Goal: Task Accomplishment & Management: Manage account settings

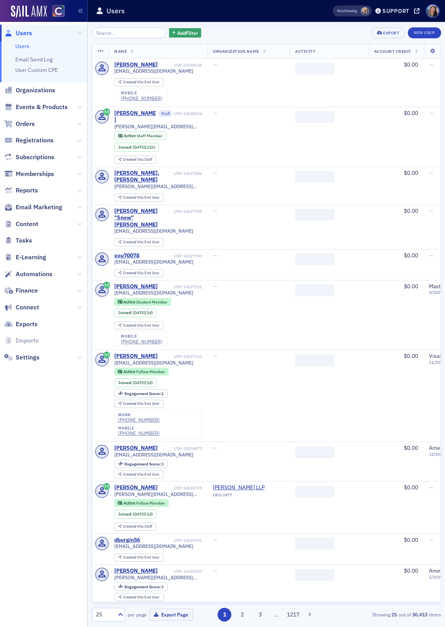
click at [111, 32] on input "search" at bounding box center [129, 32] width 75 height 11
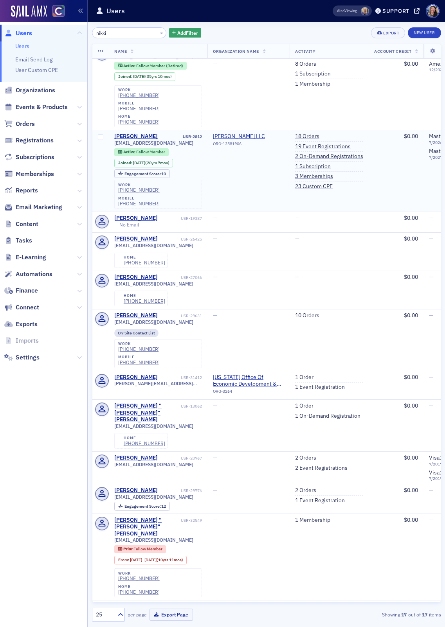
scroll to position [360, 0]
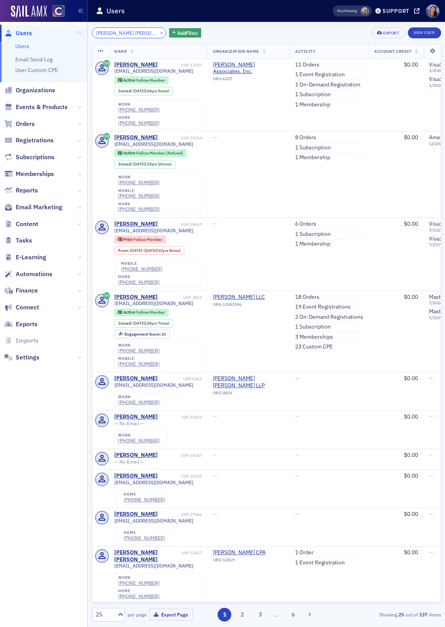
click at [136, 33] on input "[PERSON_NAME] [PERSON_NAME]" at bounding box center [129, 32] width 75 height 11
paste input "[PERSON_NAME][EMAIL_ADDRESS][DOMAIN_NAME]"
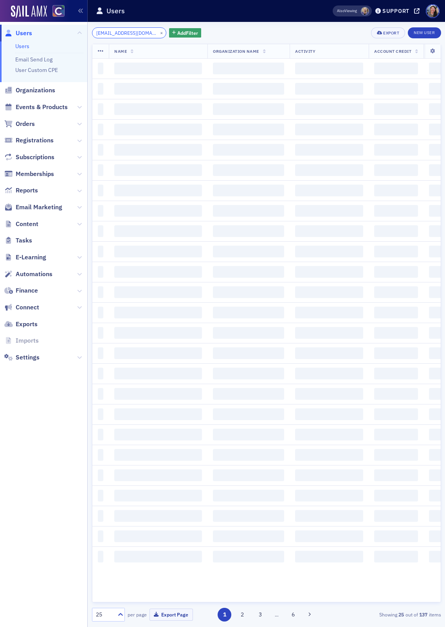
scroll to position [0, 13]
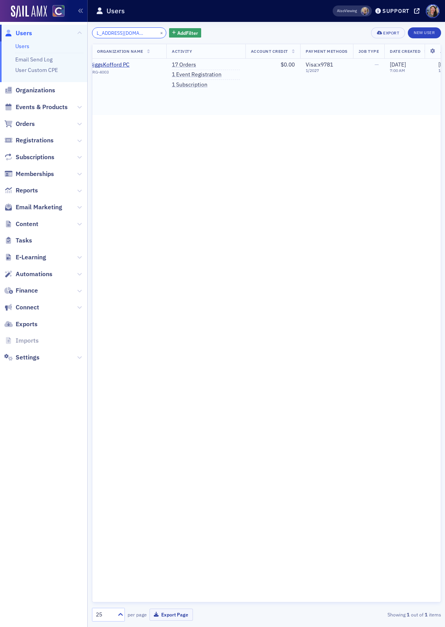
scroll to position [0, 127]
type input "[EMAIL_ADDRESS][DOMAIN_NAME]"
click at [180, 63] on link "17 Orders" at bounding box center [180, 64] width 24 height 7
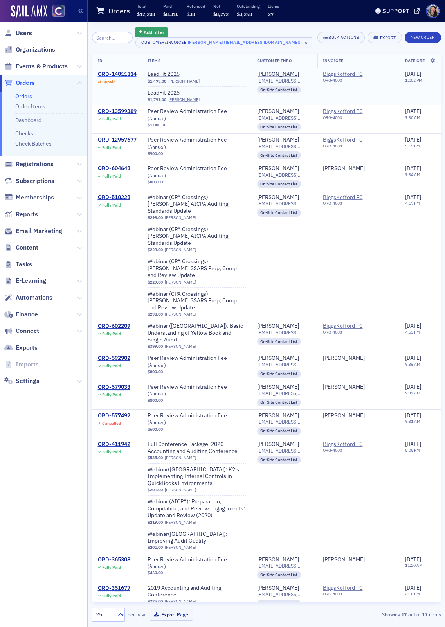
click at [117, 75] on div "ORD-14011114" at bounding box center [117, 74] width 39 height 7
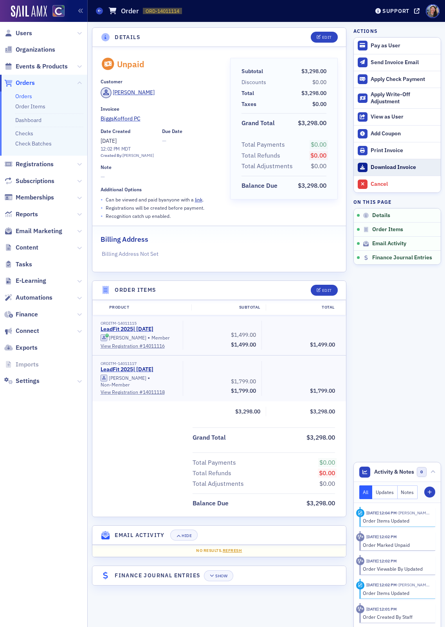
click at [379, 162] on link "Download Invoice" at bounding box center [397, 167] width 87 height 17
click at [379, 64] on div "Send Invoice Email" at bounding box center [403, 62] width 66 height 7
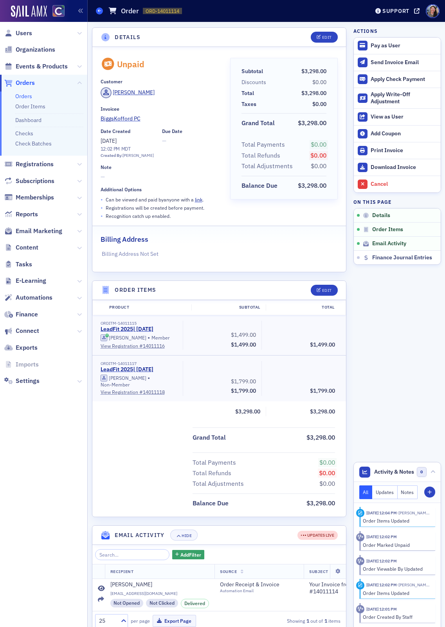
click at [99, 10] on icon at bounding box center [99, 11] width 3 height 4
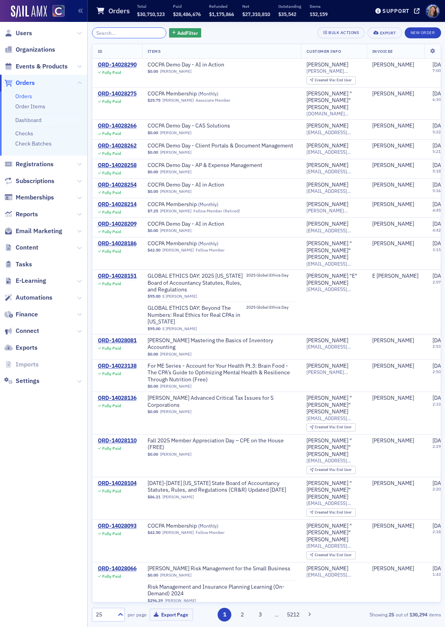
paste input "[EMAIL_ADDRESS][DOMAIN_NAME]"
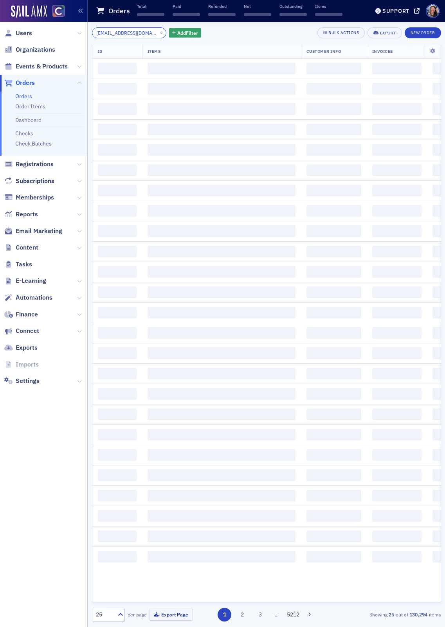
scroll to position [0, 11]
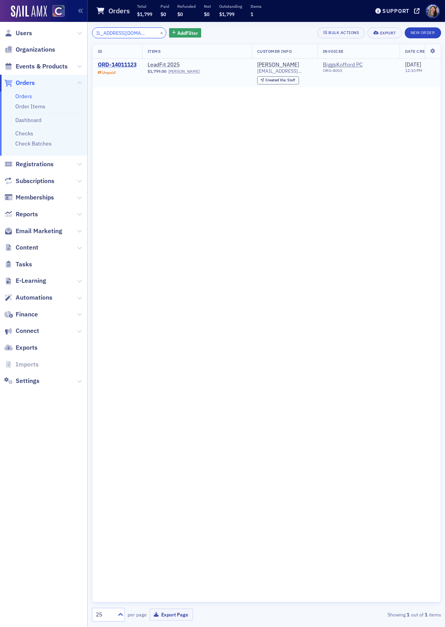
type input "[EMAIL_ADDRESS][DOMAIN_NAME]"
click at [113, 65] on div "ORD-14011123" at bounding box center [117, 64] width 39 height 7
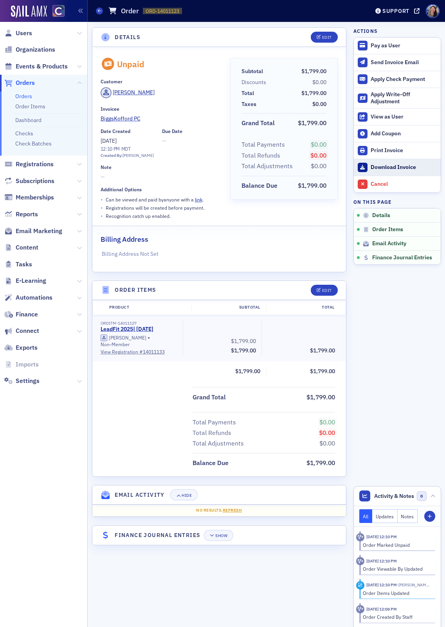
click at [385, 164] on div "Download Invoice" at bounding box center [403, 167] width 66 height 7
click at [325, 35] on div "Edit" at bounding box center [327, 37] width 10 height 4
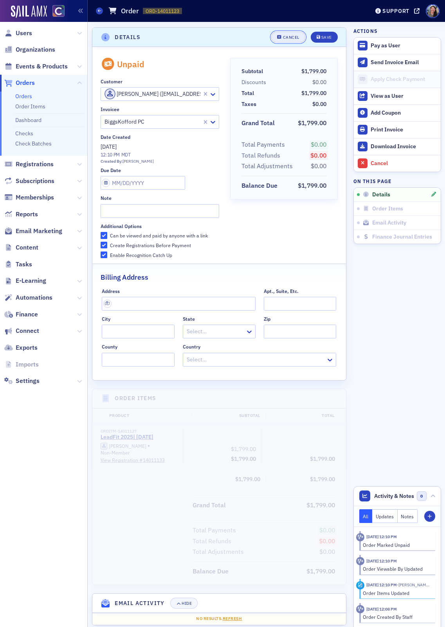
click at [292, 35] on div "Cancel" at bounding box center [291, 37] width 16 height 4
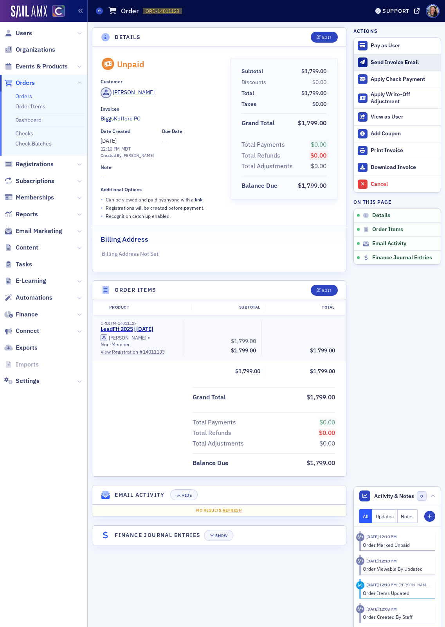
click at [384, 62] on div "Send Invoice Email" at bounding box center [403, 62] width 66 height 7
click at [101, 8] on span at bounding box center [99, 10] width 7 height 7
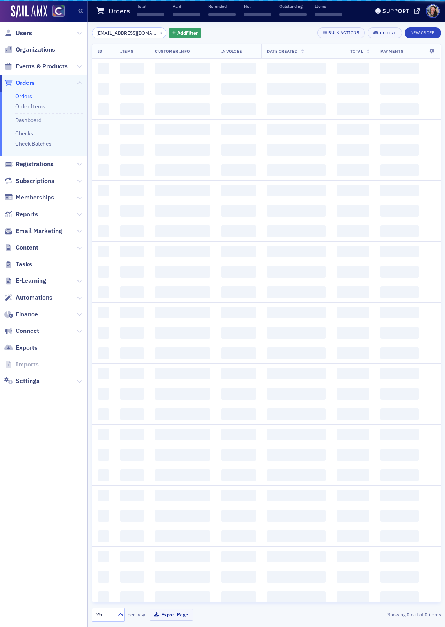
scroll to position [0, 11]
click at [110, 33] on input "[EMAIL_ADDRESS][DOMAIN_NAME]" at bounding box center [129, 32] width 75 height 11
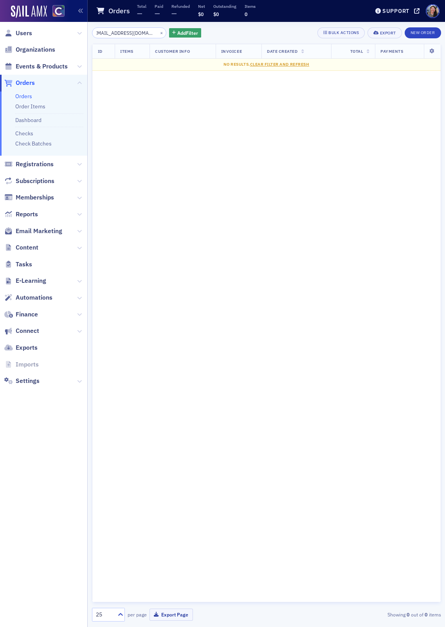
click at [110, 33] on input "[EMAIL_ADDRESS][DOMAIN_NAME]" at bounding box center [129, 32] width 75 height 11
click at [105, 33] on input "[EMAIL_ADDRESS][DOMAIN_NAME]" at bounding box center [129, 32] width 75 height 11
type input "[EMAIL_ADDRESS][DOMAIN_NAME]"
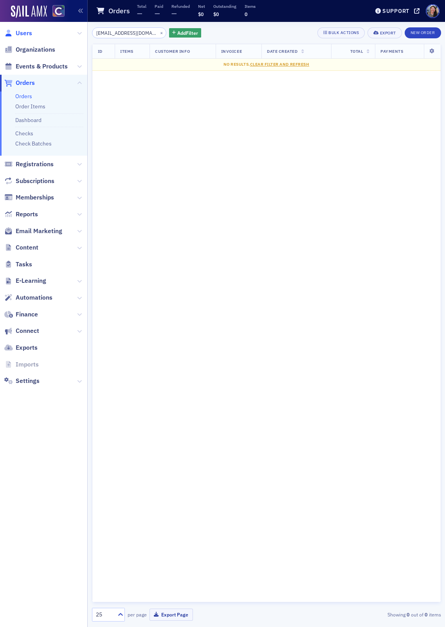
click at [17, 32] on span "Users" at bounding box center [24, 33] width 16 height 9
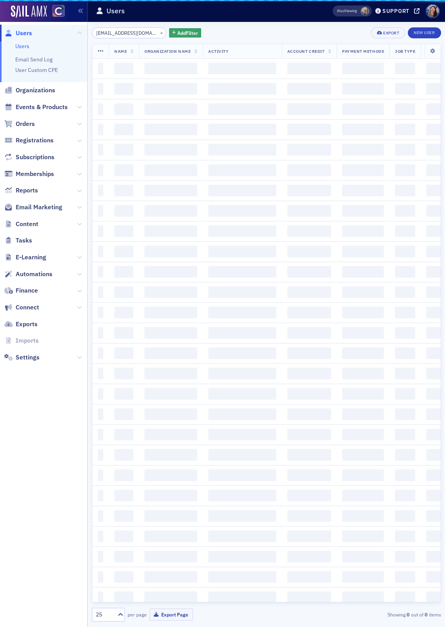
scroll to position [0, 13]
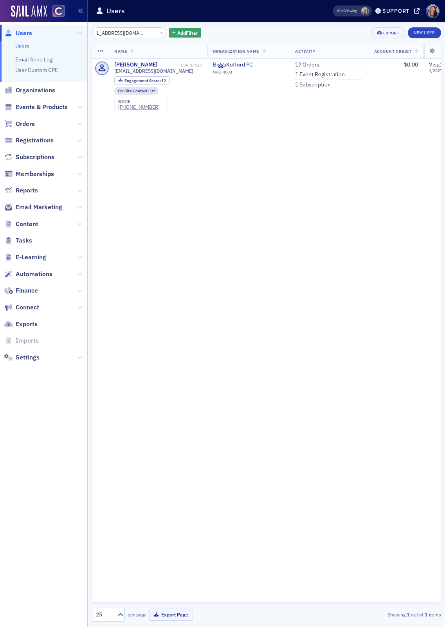
click at [134, 35] on input "[EMAIL_ADDRESS][DOMAIN_NAME]" at bounding box center [129, 32] width 75 height 11
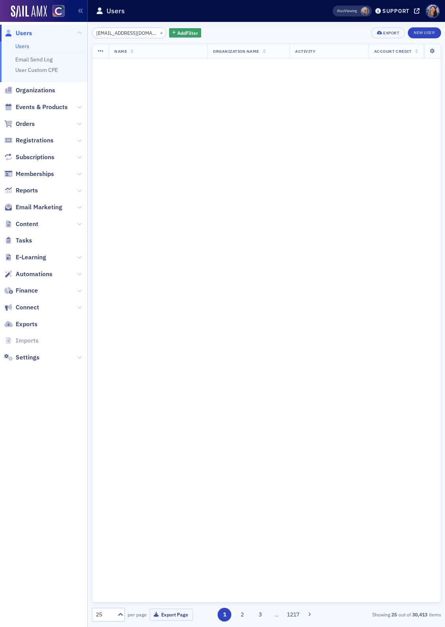
scroll to position [0, 4]
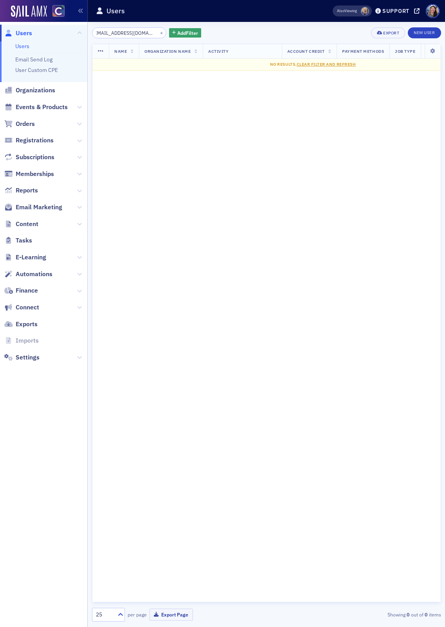
click at [129, 34] on input "[EMAIL_ADDRESS][DOMAIN_NAME]" at bounding box center [129, 32] width 75 height 11
type input "[EMAIL_ADDRESS][DOMAIN_NAME]"
click at [126, 32] on input "[EMAIL_ADDRESS][DOMAIN_NAME]" at bounding box center [129, 32] width 75 height 11
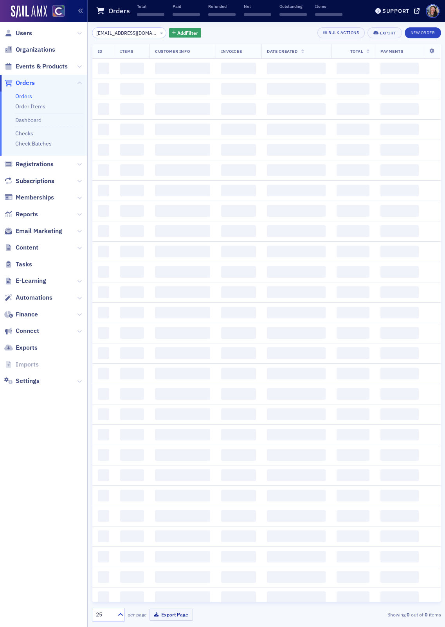
click at [24, 39] on span "Users" at bounding box center [43, 33] width 87 height 17
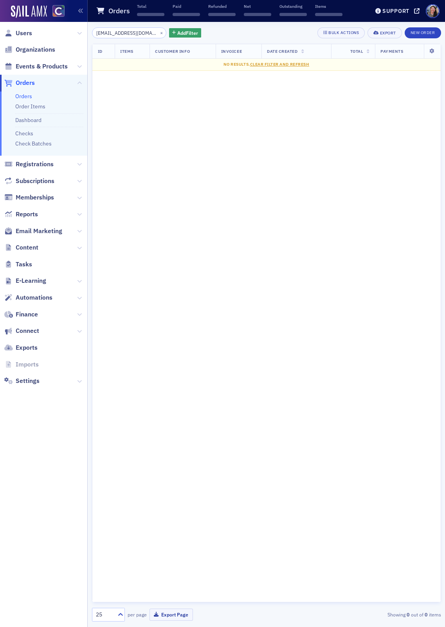
click at [24, 37] on span "Users" at bounding box center [43, 33] width 87 height 17
click at [121, 35] on input "[EMAIL_ADDRESS][DOMAIN_NAME]" at bounding box center [129, 32] width 75 height 11
paste input "[PERSON_NAME]"
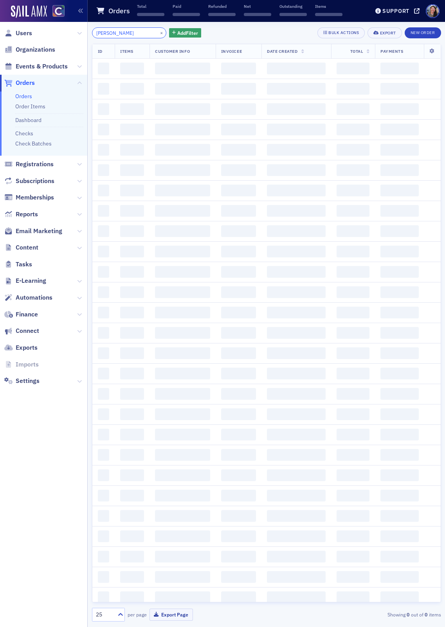
click at [120, 32] on input "[PERSON_NAME]" at bounding box center [129, 32] width 75 height 11
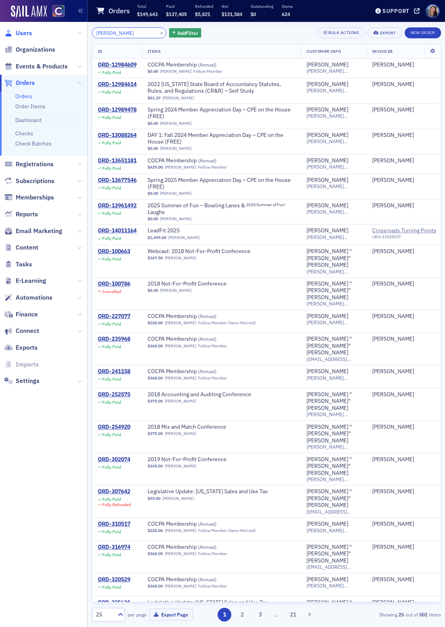
type input "[PERSON_NAME]"
click at [24, 36] on span "Users" at bounding box center [24, 33] width 16 height 9
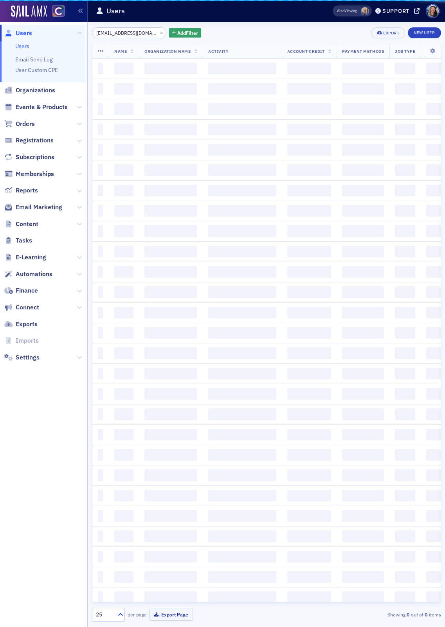
scroll to position [0, 4]
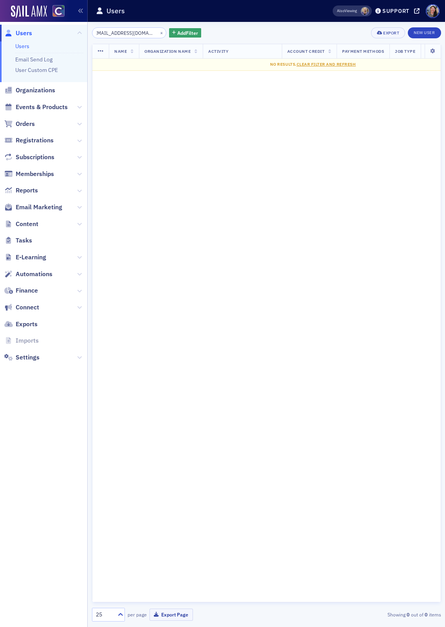
click at [135, 30] on input "[EMAIL_ADDRESS][DOMAIN_NAME]" at bounding box center [129, 32] width 75 height 11
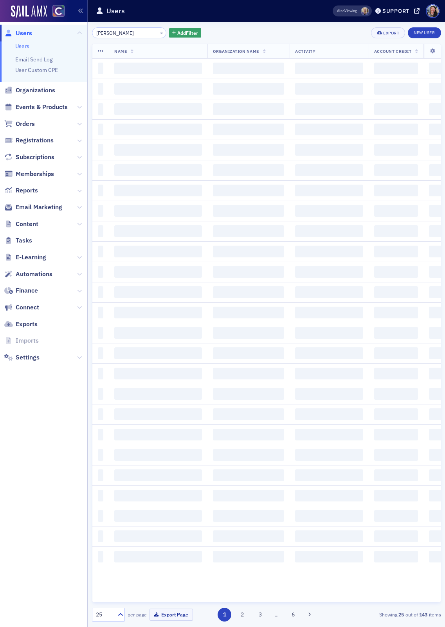
type input "[PERSON_NAME]"
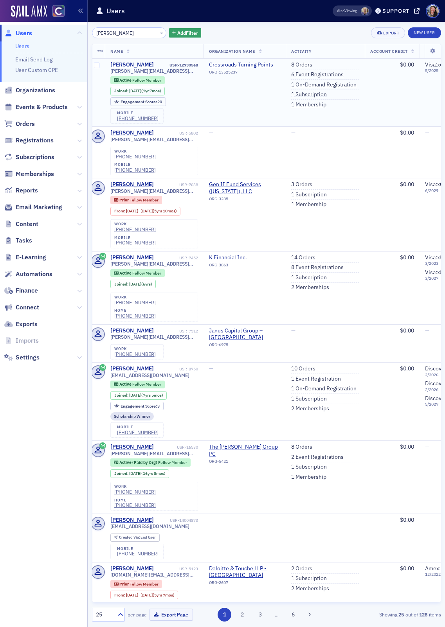
scroll to position [0, 30]
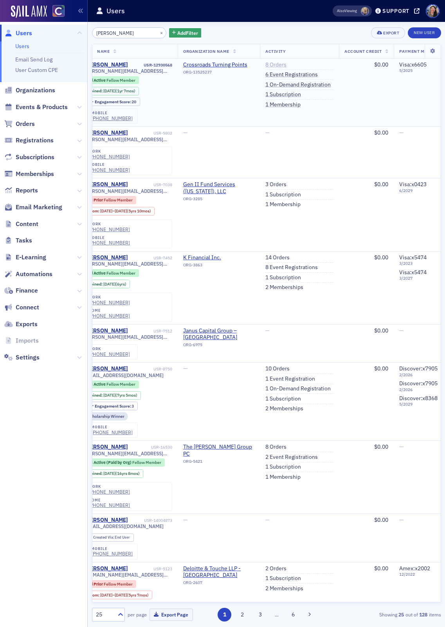
click at [277, 64] on link "8 Orders" at bounding box center [275, 64] width 21 height 7
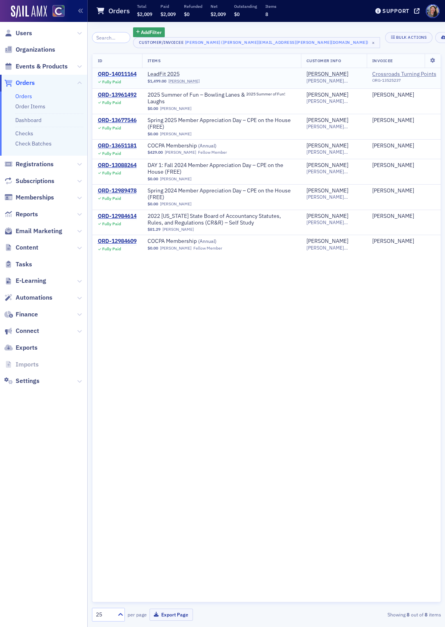
click at [122, 73] on div "ORD-14011164" at bounding box center [117, 74] width 39 height 7
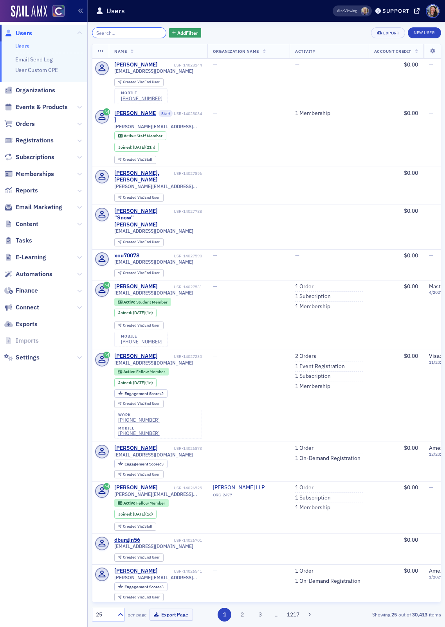
paste input "jnasser@purewest.com"
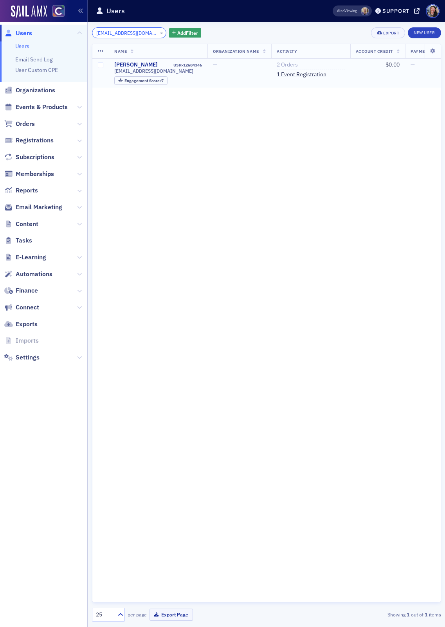
type input "jnasser@purewest.com"
click at [289, 65] on link "2 Orders" at bounding box center [287, 64] width 21 height 7
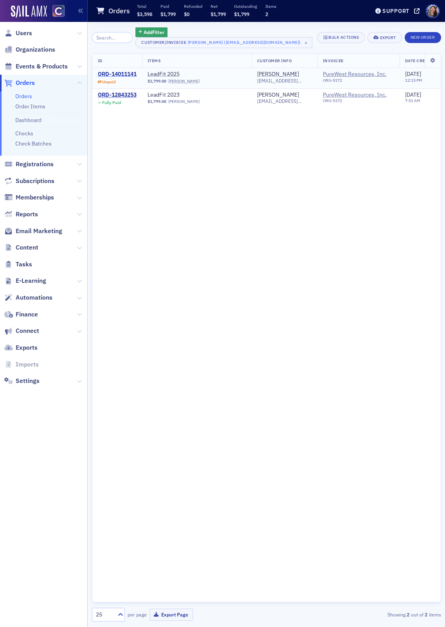
click at [127, 71] on div "ORD-14011141" at bounding box center [117, 74] width 39 height 7
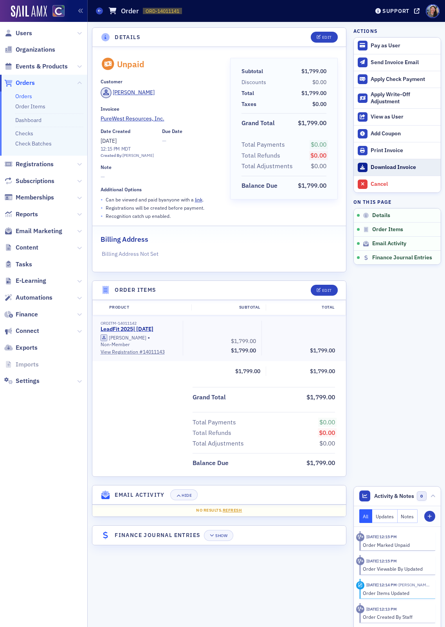
click at [385, 164] on div "Download Invoice" at bounding box center [403, 167] width 66 height 7
click at [375, 64] on div "Send Invoice Email" at bounding box center [403, 62] width 66 height 7
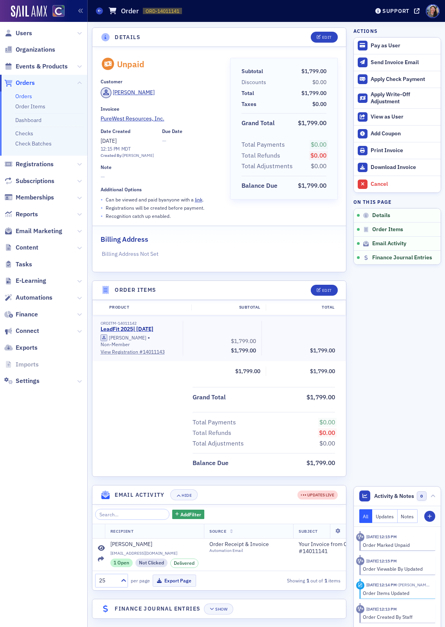
click at [25, 92] on ul "Orders Order Items Dashboard Checks Check Batches" at bounding box center [43, 124] width 87 height 65
click at [22, 96] on link "Orders" at bounding box center [23, 96] width 17 height 7
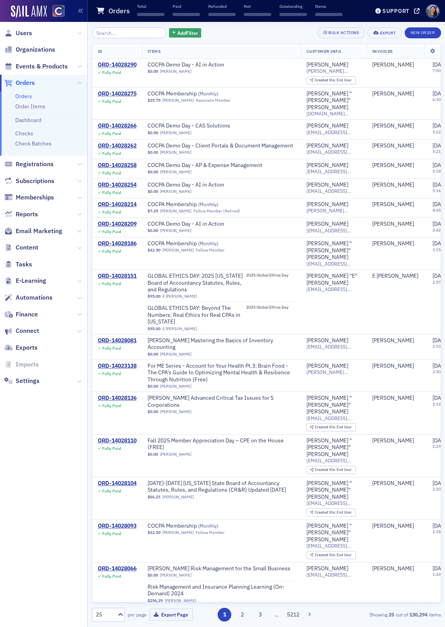
click at [114, 36] on input "search" at bounding box center [129, 32] width 75 height 11
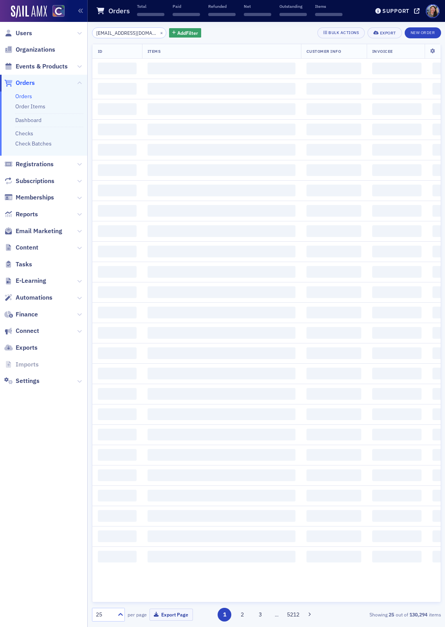
scroll to position [0, 7]
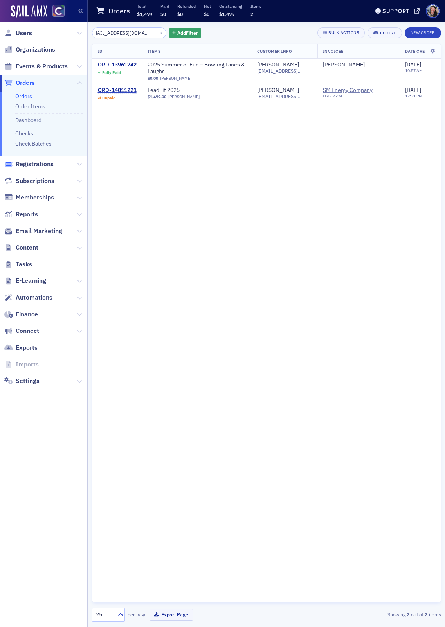
type input "jarsement@sm-energy.com"
click at [117, 89] on div "ORD-14011221" at bounding box center [117, 90] width 39 height 7
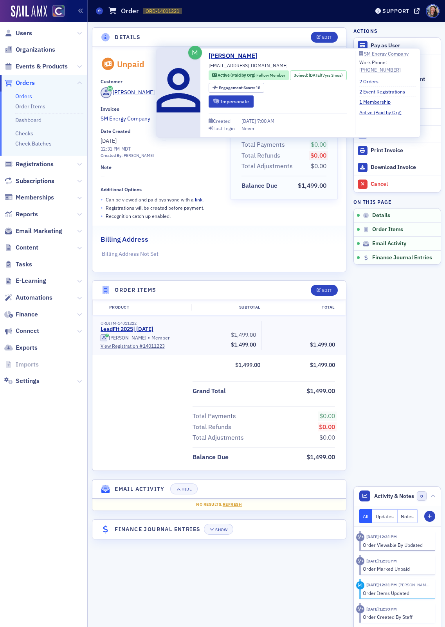
drag, startPoint x: 160, startPoint y: 93, endPoint x: 113, endPoint y: 92, distance: 47.4
click at [113, 92] on div "Jeremy Arsement" at bounding box center [160, 93] width 119 height 13
copy link "Jeremy Arsement"
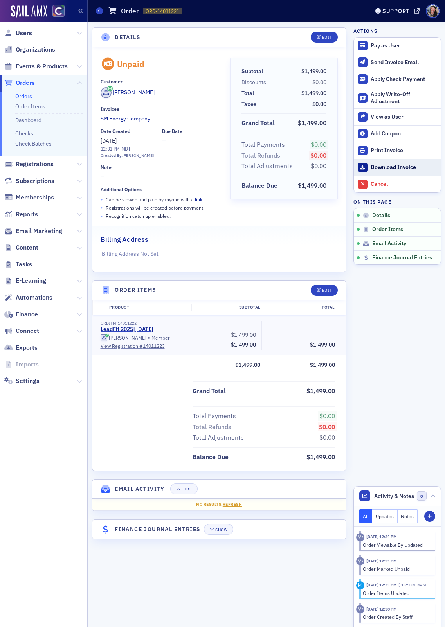
click at [372, 167] on div "Download Invoice" at bounding box center [403, 167] width 66 height 7
click at [386, 62] on div "Send Invoice Email" at bounding box center [403, 62] width 66 height 7
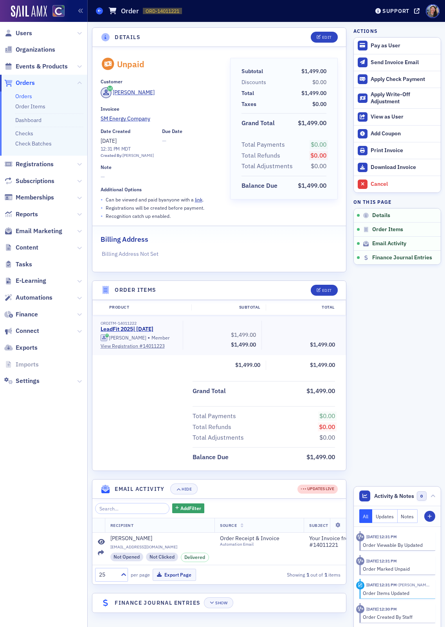
click at [99, 13] on icon at bounding box center [99, 11] width 3 height 4
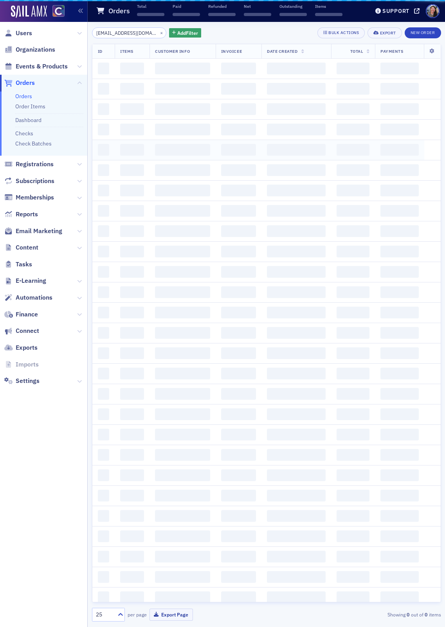
scroll to position [0, 8]
click at [121, 34] on input "jarsement@sm-energy.com" at bounding box center [129, 32] width 75 height 11
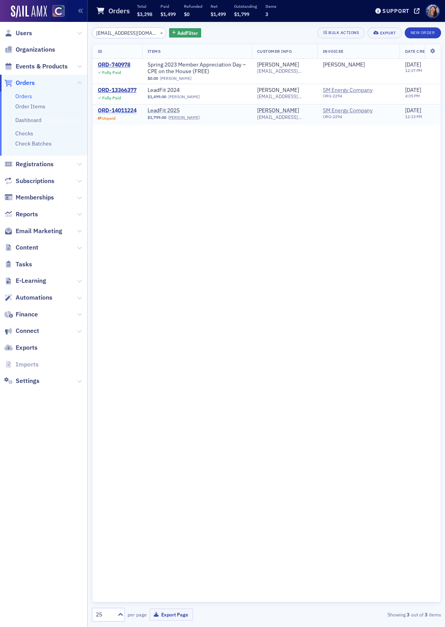
type input "jkline@sm-energy.com"
click at [120, 110] on div "ORD-14011224" at bounding box center [117, 110] width 39 height 7
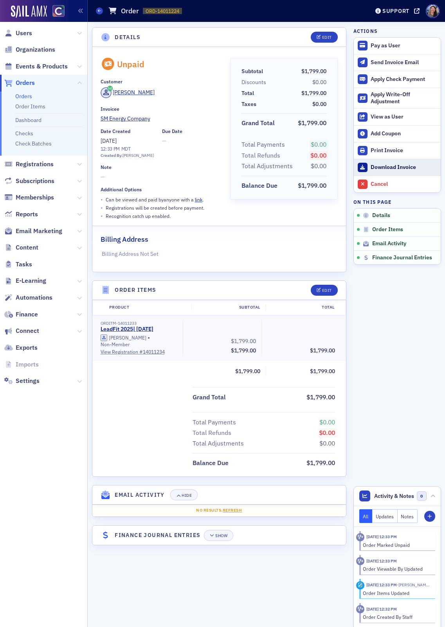
click at [399, 168] on div "Download Invoice" at bounding box center [403, 167] width 66 height 7
click at [379, 61] on div "Send Invoice Email" at bounding box center [403, 62] width 66 height 7
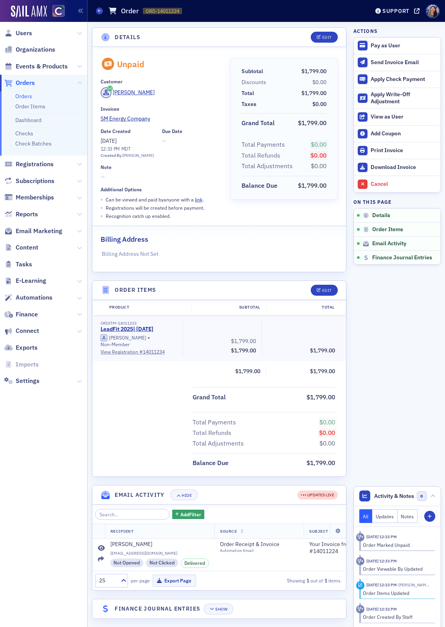
click at [23, 97] on link "Orders" at bounding box center [23, 96] width 17 height 7
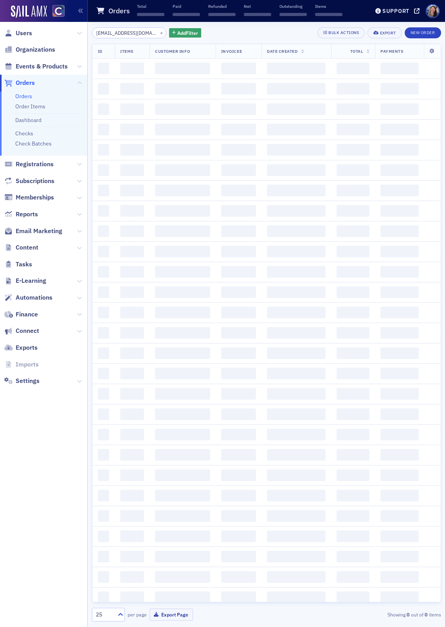
click at [135, 31] on input "jkline@sm-energy.com" at bounding box center [129, 32] width 75 height 11
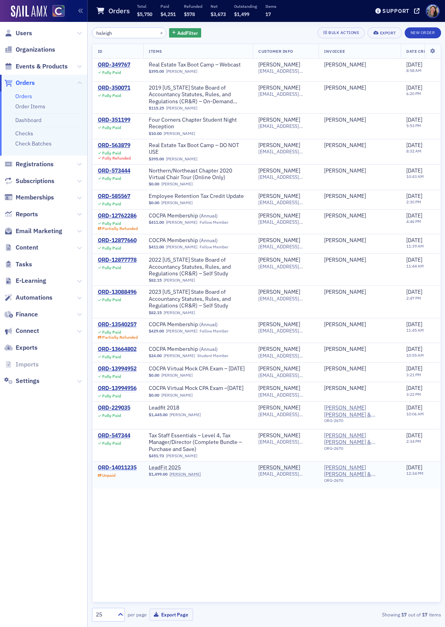
type input "haleigh"
click at [125, 471] on div "ORD-14011235" at bounding box center [117, 467] width 39 height 7
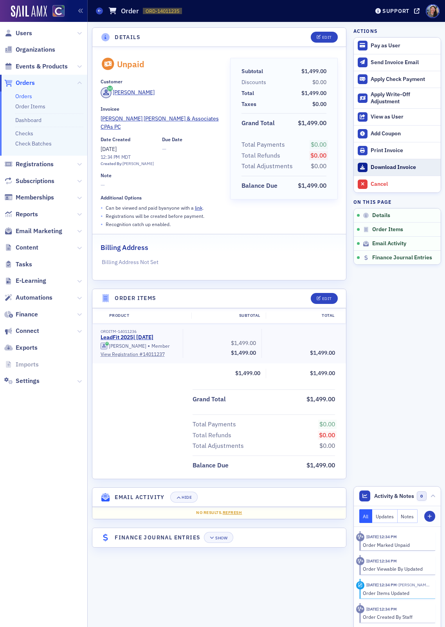
click at [381, 164] on div "Download Invoice" at bounding box center [403, 167] width 66 height 7
click at [381, 65] on div "Send Invoice Email" at bounding box center [403, 62] width 66 height 7
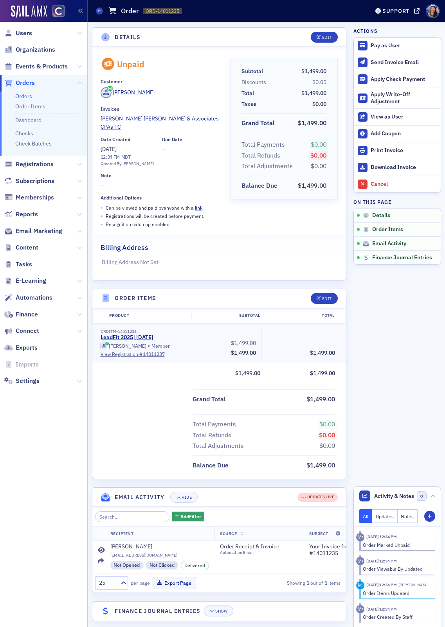
click at [25, 96] on link "Orders" at bounding box center [23, 96] width 17 height 7
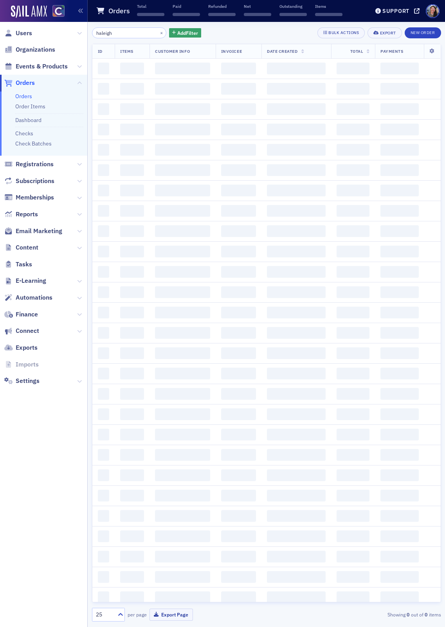
drag, startPoint x: 116, startPoint y: 31, endPoint x: 36, endPoint y: 25, distance: 80.0
click at [37, 25] on div "Users Organizations Events & Products Orders Orders Order Items Dashboard Check…" at bounding box center [222, 313] width 445 height 627
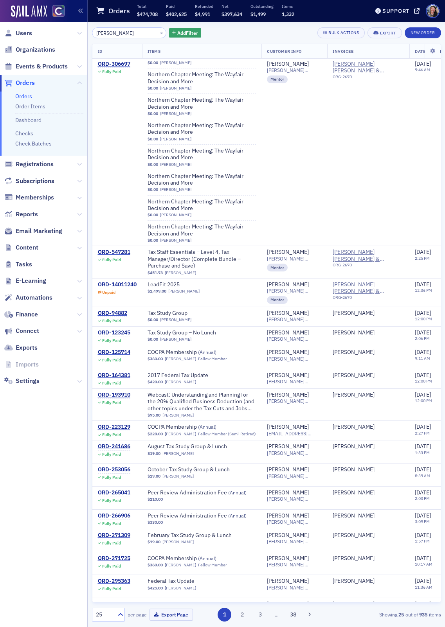
scroll to position [635, 0]
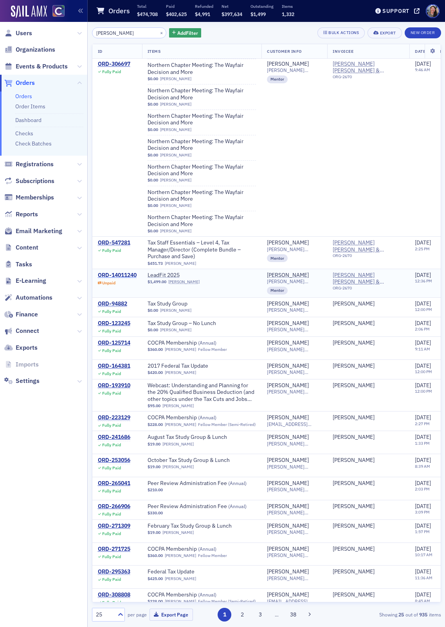
type input "amy shaw"
click at [120, 272] on div "ORD-14011240" at bounding box center [117, 275] width 39 height 7
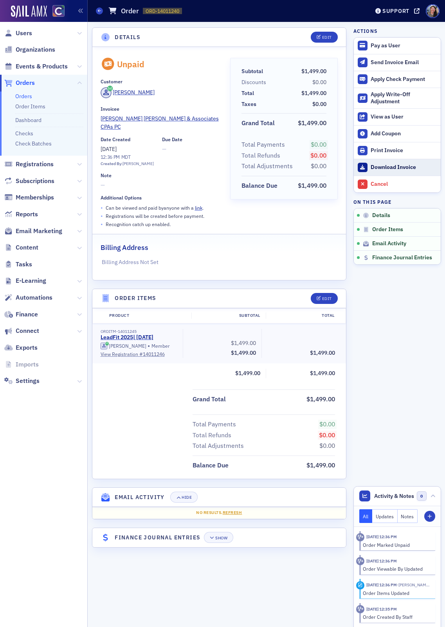
click at [372, 165] on div "Download Invoice" at bounding box center [403, 167] width 66 height 7
click at [371, 60] on div "Send Invoice Email" at bounding box center [403, 62] width 66 height 7
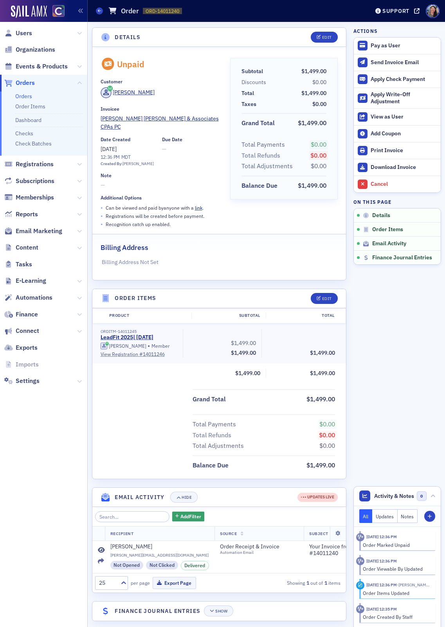
click at [26, 97] on link "Orders" at bounding box center [23, 96] width 17 height 7
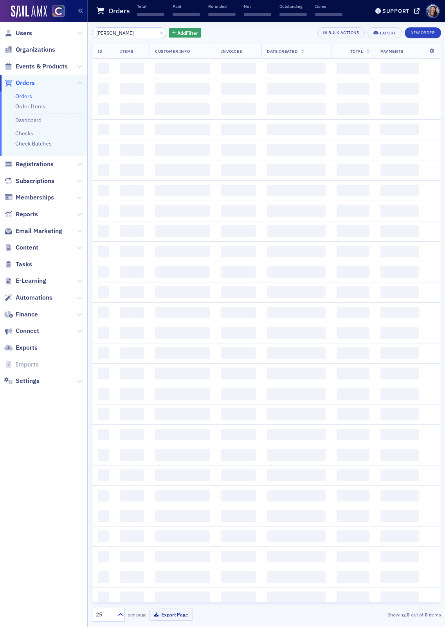
drag, startPoint x: 122, startPoint y: 32, endPoint x: 54, endPoint y: 32, distance: 68.5
click at [54, 32] on div "Users Organizations Events & Products Orders Orders Order Items Dashboard Check…" at bounding box center [222, 313] width 445 height 627
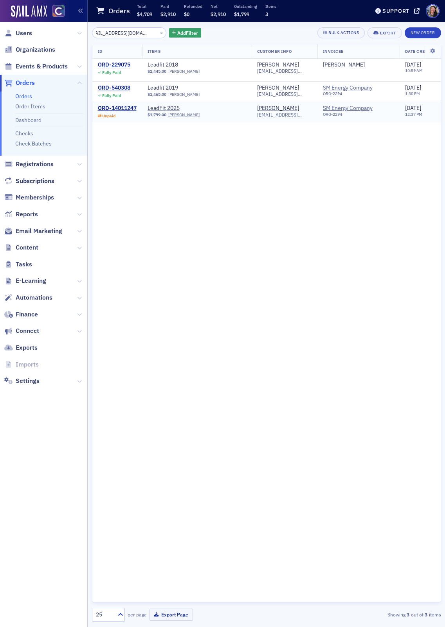
type input "CVangsnes@sm-energy.com"
click at [124, 106] on div "ORD-14011247" at bounding box center [117, 108] width 39 height 7
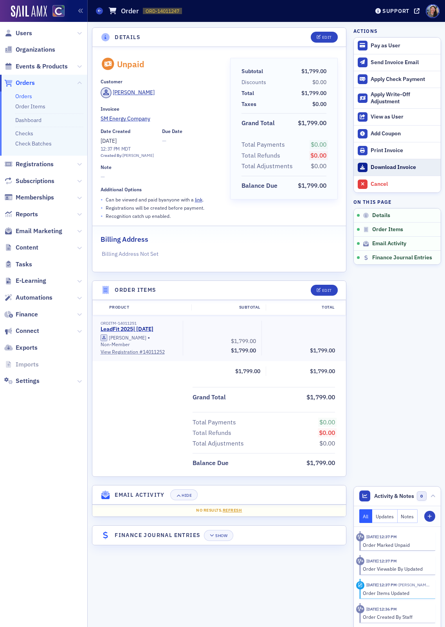
click at [393, 164] on div "Download Invoice" at bounding box center [403, 167] width 66 height 7
click at [381, 61] on div "Send Invoice Email" at bounding box center [403, 62] width 66 height 7
